Goal: Information Seeking & Learning: Understand process/instructions

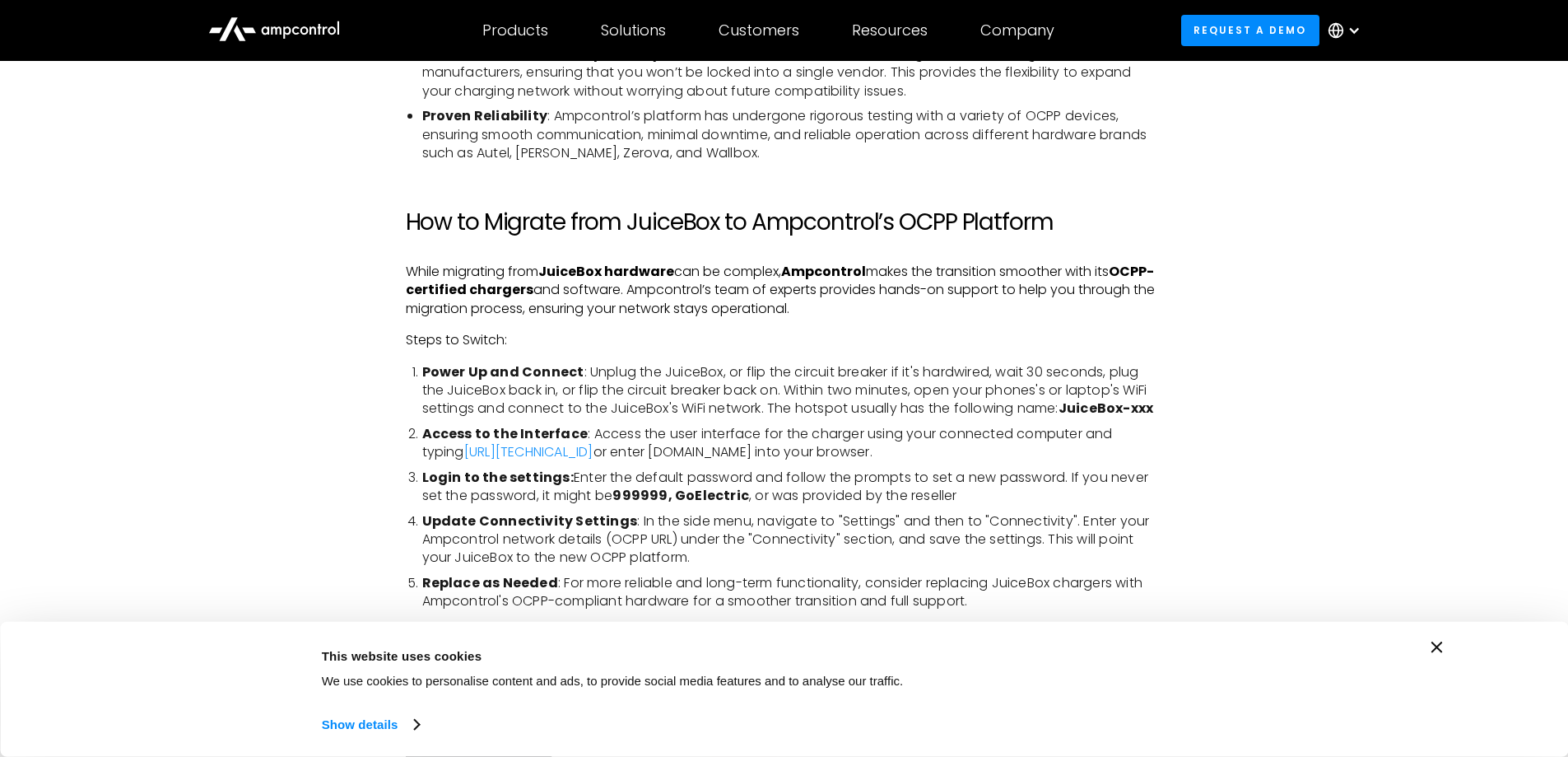
scroll to position [2614, 0]
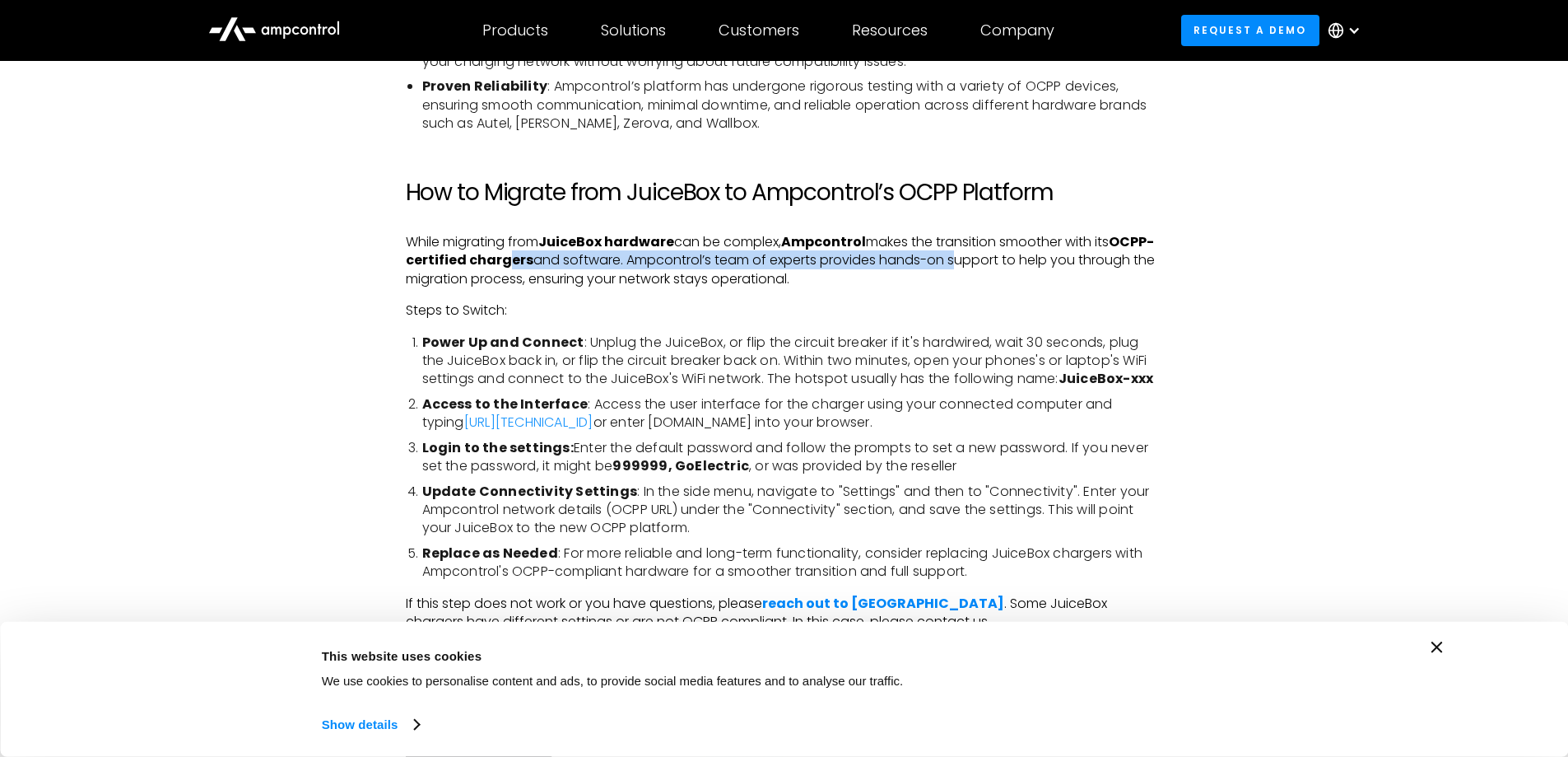
drag, startPoint x: 551, startPoint y: 262, endPoint x: 991, endPoint y: 266, distance: 440.0
click at [991, 266] on p "While migrating from JuiceBox hardware can be complex, Ampcontrol makes the tra…" at bounding box center [784, 261] width 758 height 56
click at [975, 285] on p "While migrating from JuiceBox hardware can be complex, Ampcontrol makes the tra…" at bounding box center [784, 261] width 758 height 56
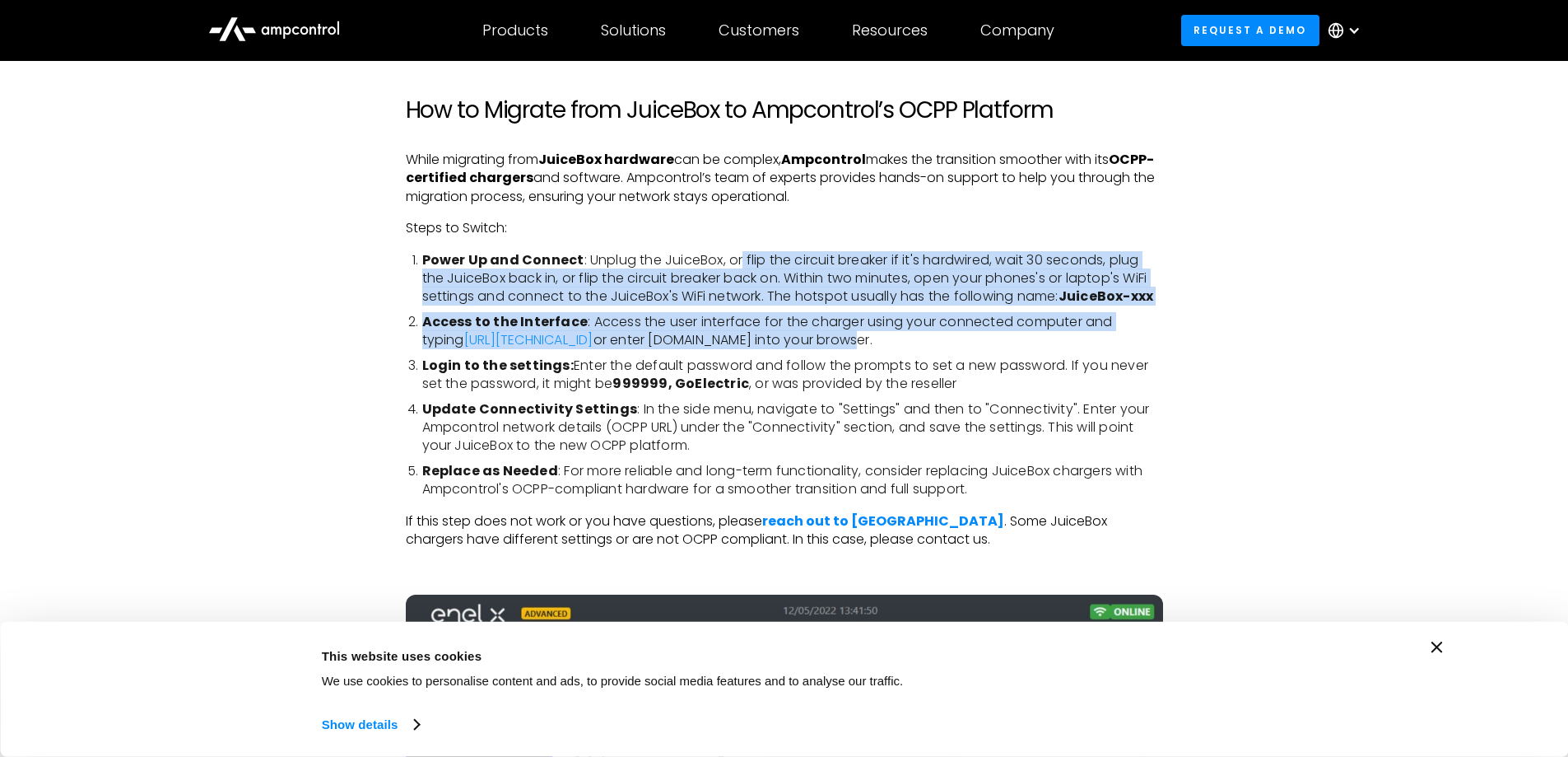
drag, startPoint x: 740, startPoint y: 259, endPoint x: 772, endPoint y: 341, distance: 88.0
click at [772, 341] on ol "Power Up and Connect : Unplug the JuiceBox, or flip the circuit breaker if it's…" at bounding box center [784, 374] width 758 height 248
drag, startPoint x: 780, startPoint y: 332, endPoint x: 768, endPoint y: 329, distance: 12.4
click at [779, 332] on li "Access to the Interface : Access the user interface for the charger using your …" at bounding box center [793, 331] width 741 height 37
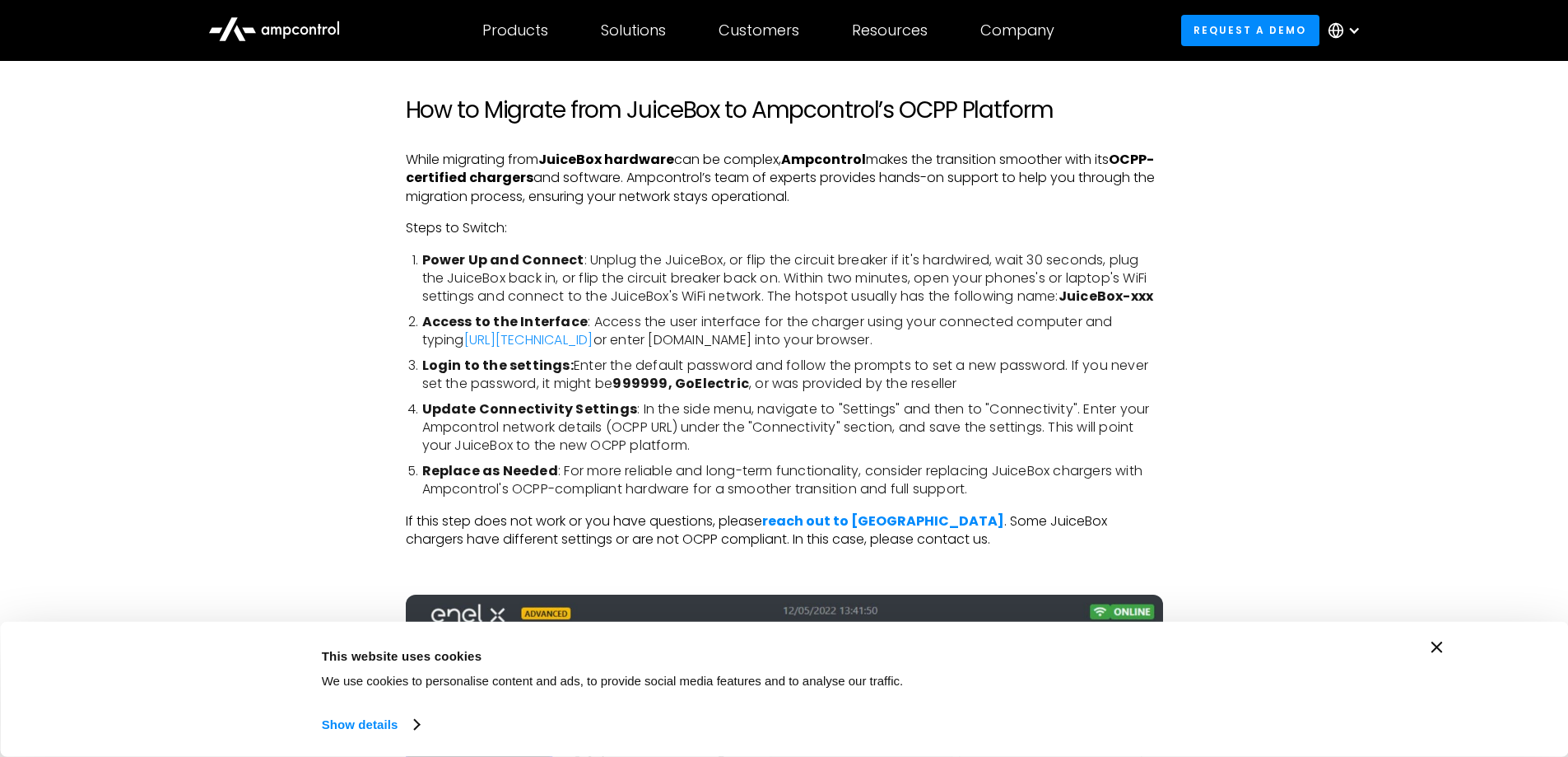
click at [555, 265] on strong "Power Up and Connect" at bounding box center [503, 259] width 162 height 19
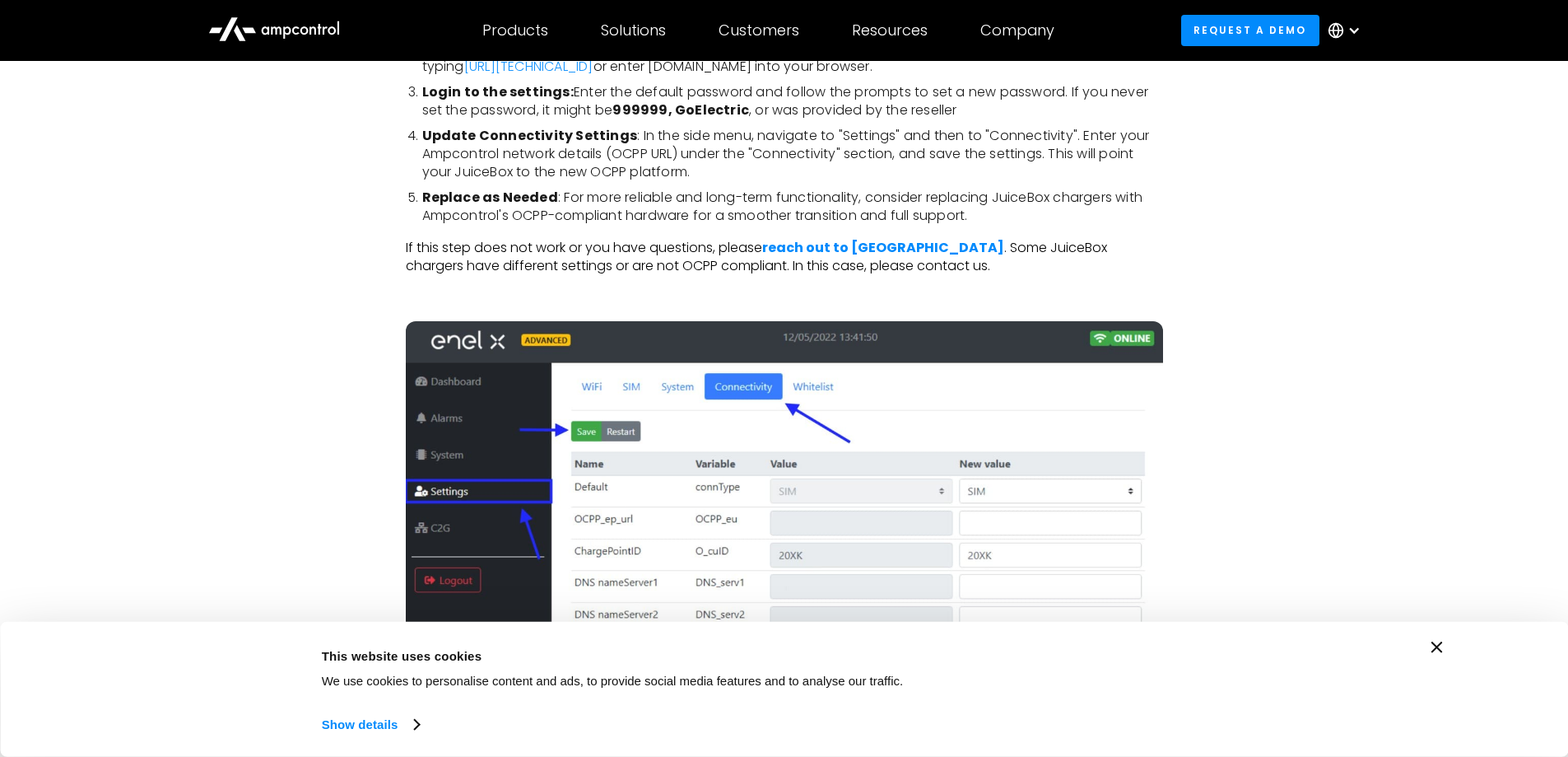
scroll to position [2944, 0]
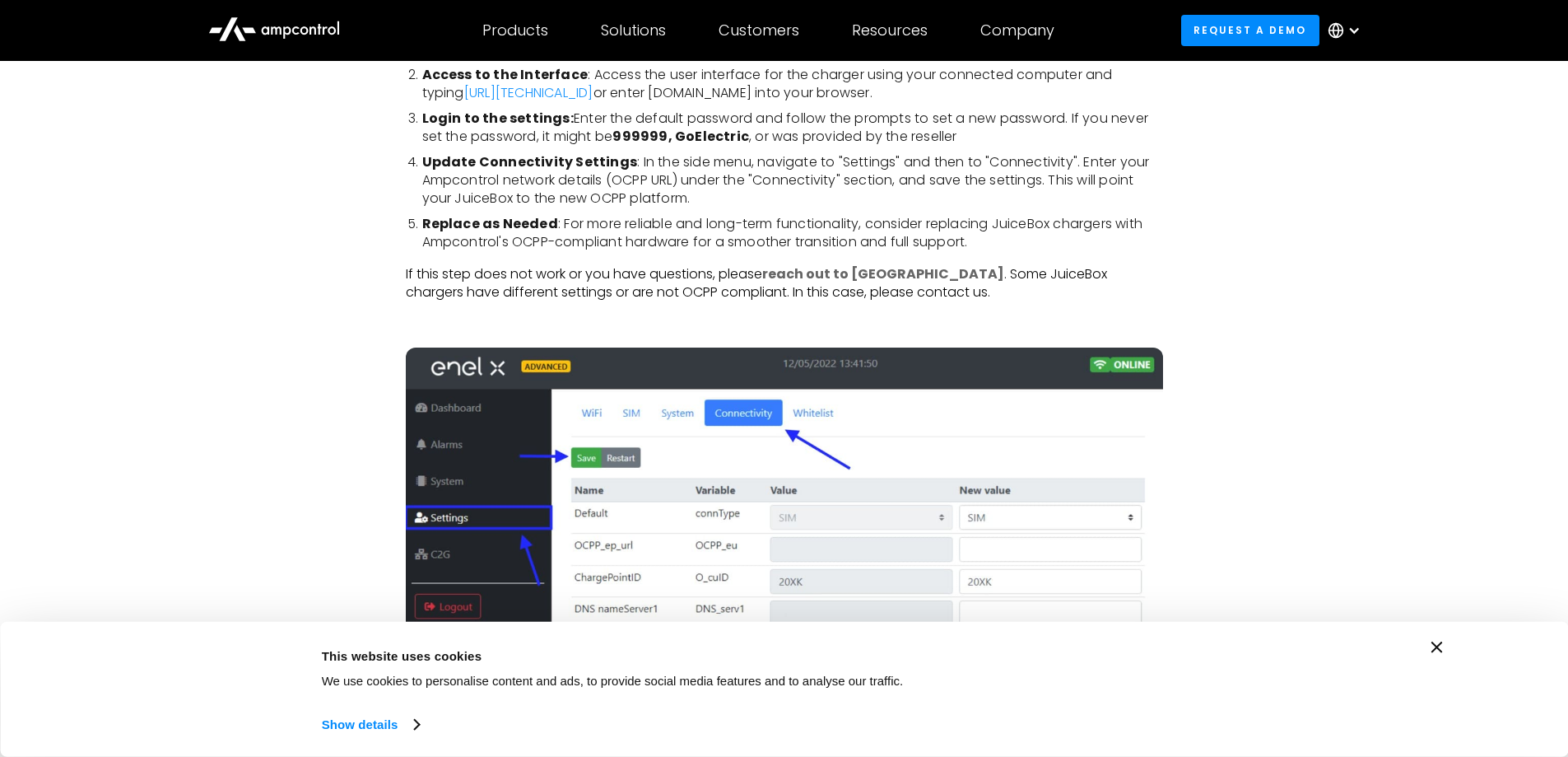
click at [846, 272] on strong "reach out to [GEOGRAPHIC_DATA]" at bounding box center [883, 273] width 242 height 19
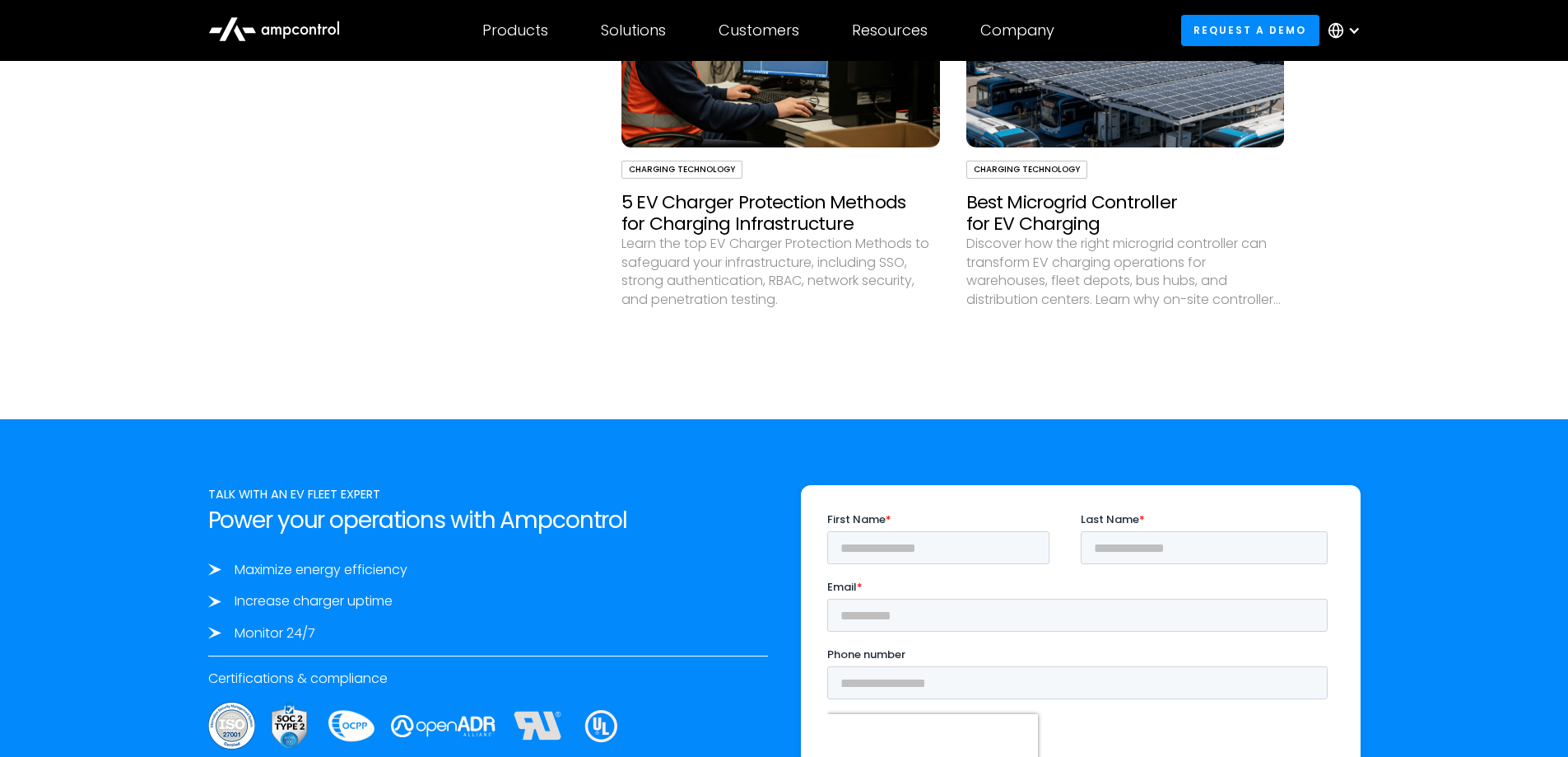
scroll to position [4651, 0]
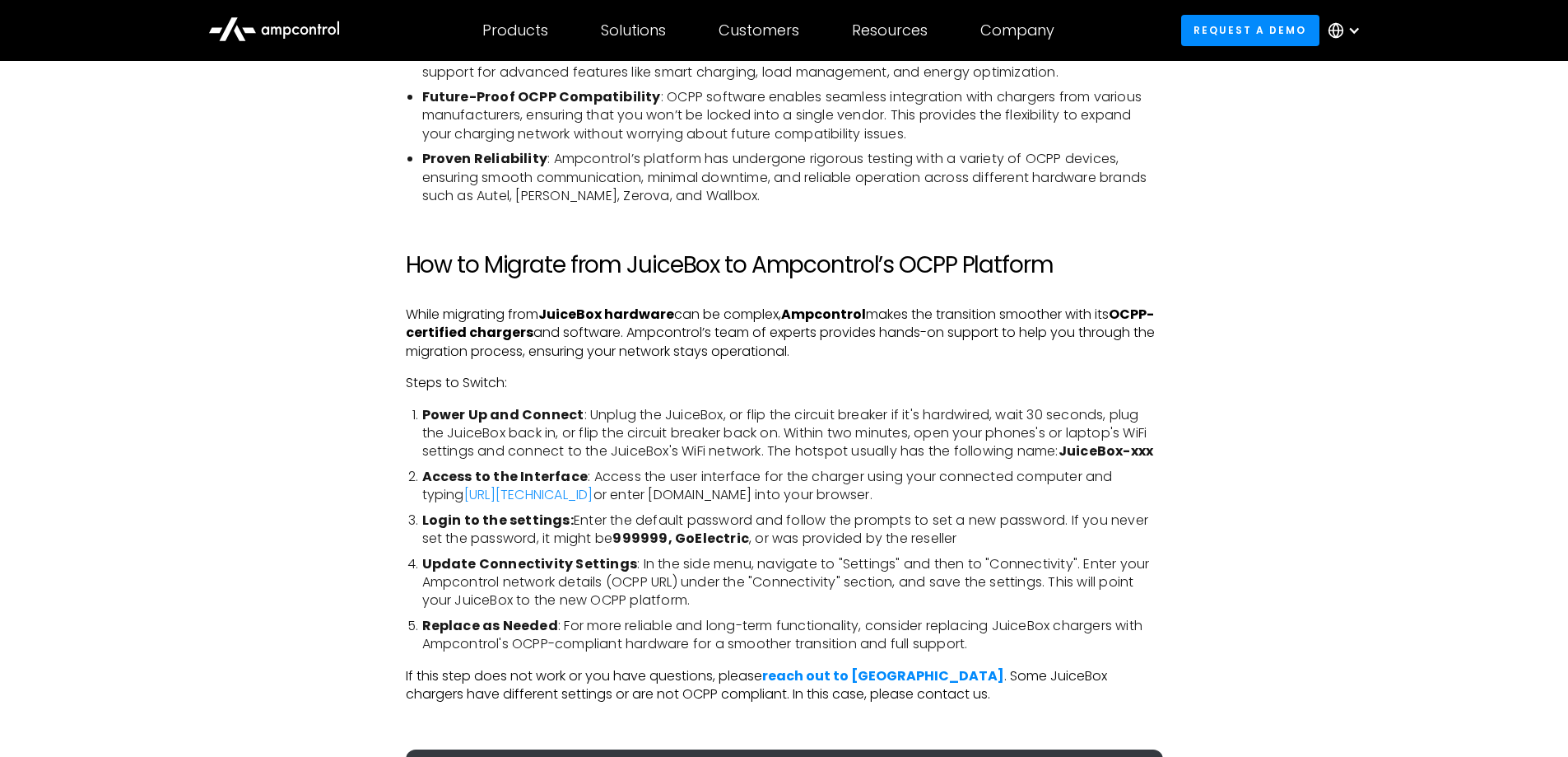
scroll to position [2800, 0]
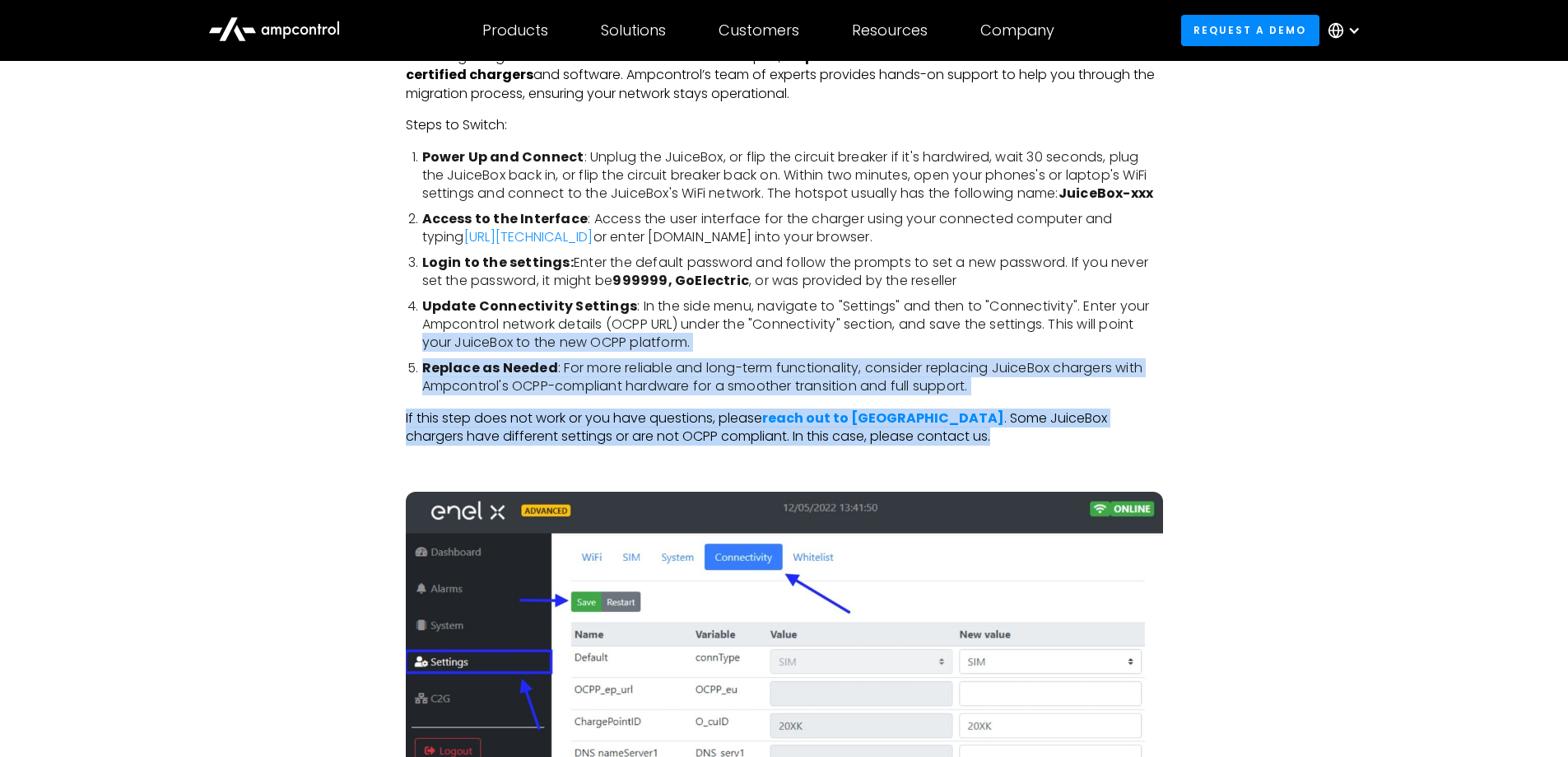
drag, startPoint x: 948, startPoint y: 436, endPoint x: 401, endPoint y: 346, distance: 554.4
click at [406, 346] on div "With the recent announcement that Enel X Way is discontinuing its operations in…" at bounding box center [784, 189] width 758 height 3864
click at [369, 351] on div "With the recent announcement that Enel X Way is discontinuing its operations in…" at bounding box center [784, 205] width 1186 height 3896
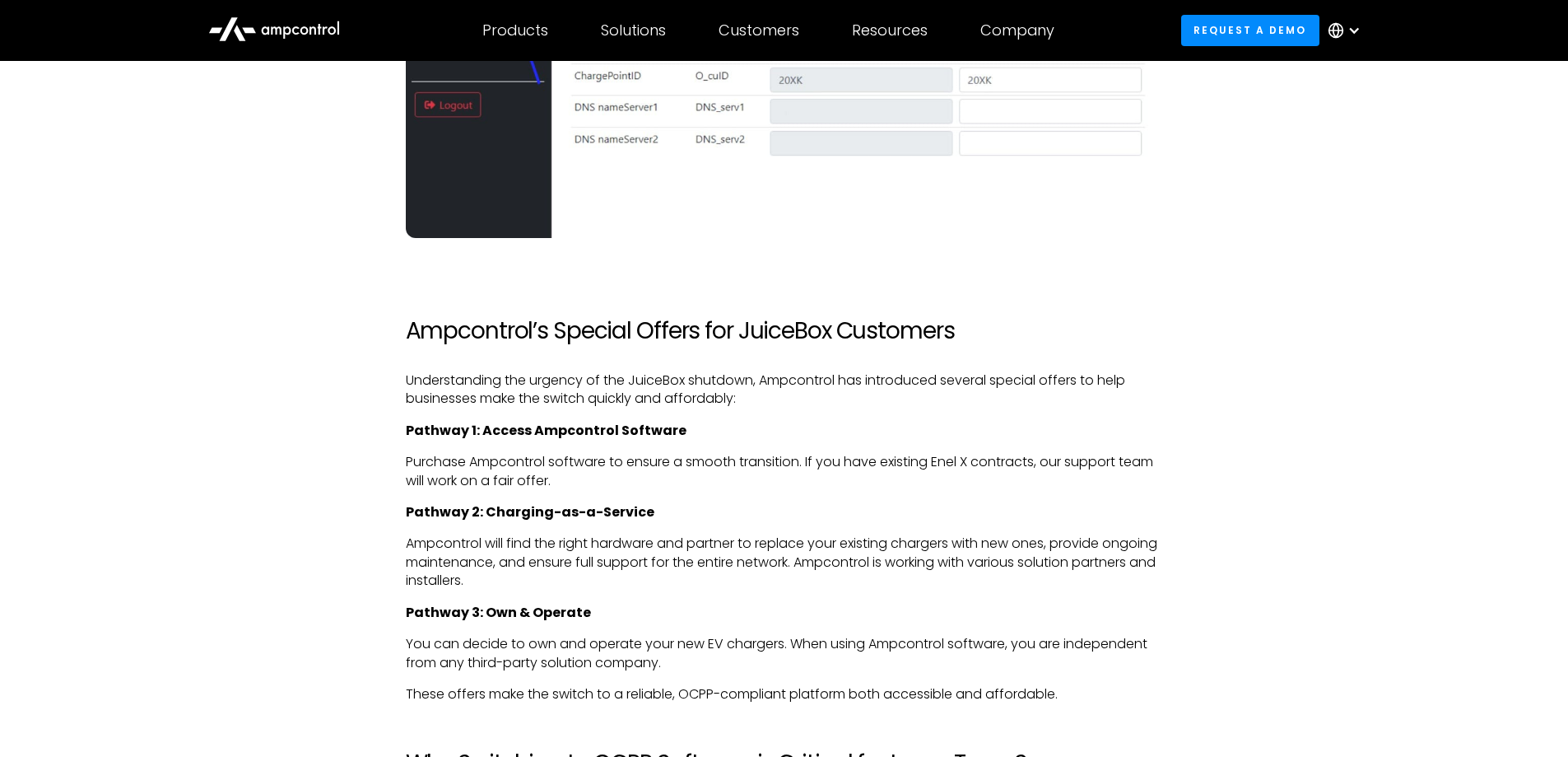
scroll to position [3458, 0]
